Goal: Book appointment/travel/reservation

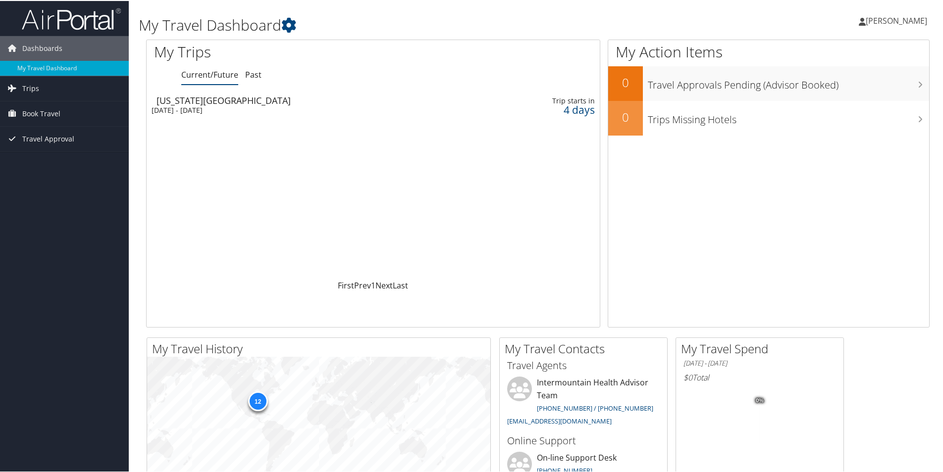
click at [209, 101] on div "Oklahoma City" at bounding box center [297, 99] width 283 height 9
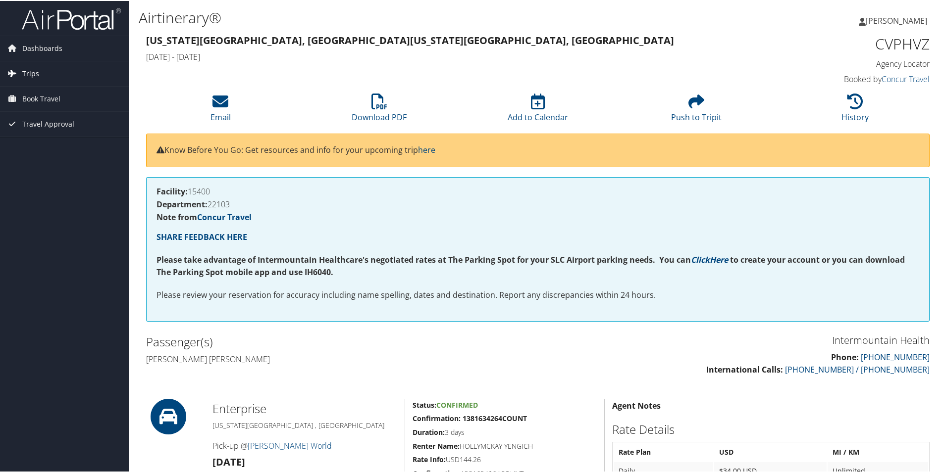
click at [38, 76] on span "Trips" at bounding box center [30, 72] width 17 height 25
click at [54, 92] on link "Current/Future Trips" at bounding box center [64, 92] width 129 height 15
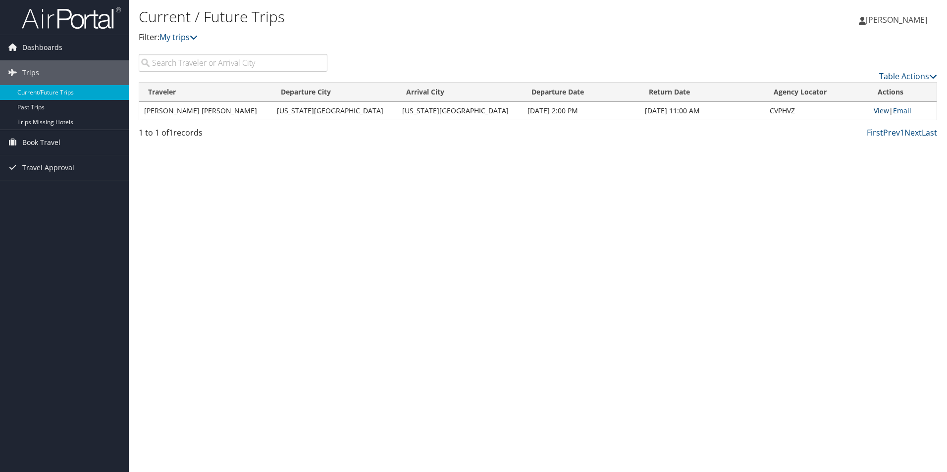
click at [878, 111] on link "View" at bounding box center [881, 110] width 15 height 9
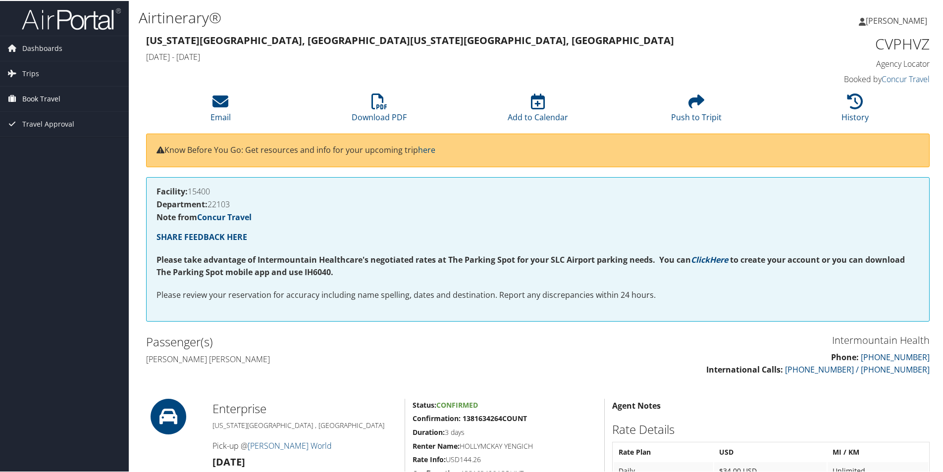
click at [27, 96] on span "Book Travel" at bounding box center [41, 98] width 38 height 25
click at [39, 151] on link "Book/Manage Online Trips" at bounding box center [64, 147] width 129 height 15
